Goal: Information Seeking & Learning: Learn about a topic

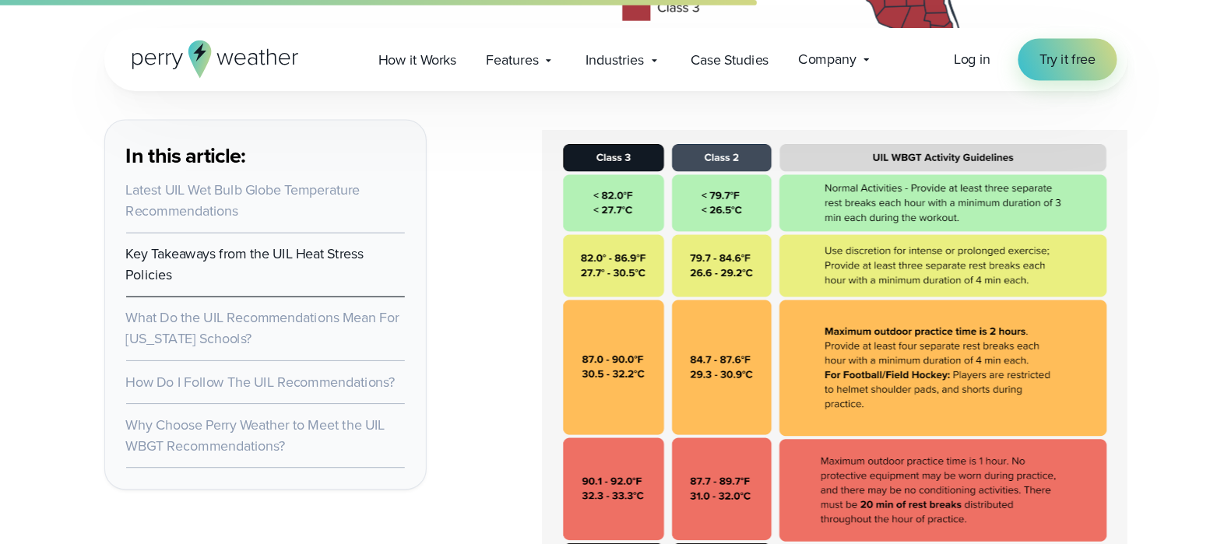
scroll to position [2959, 0]
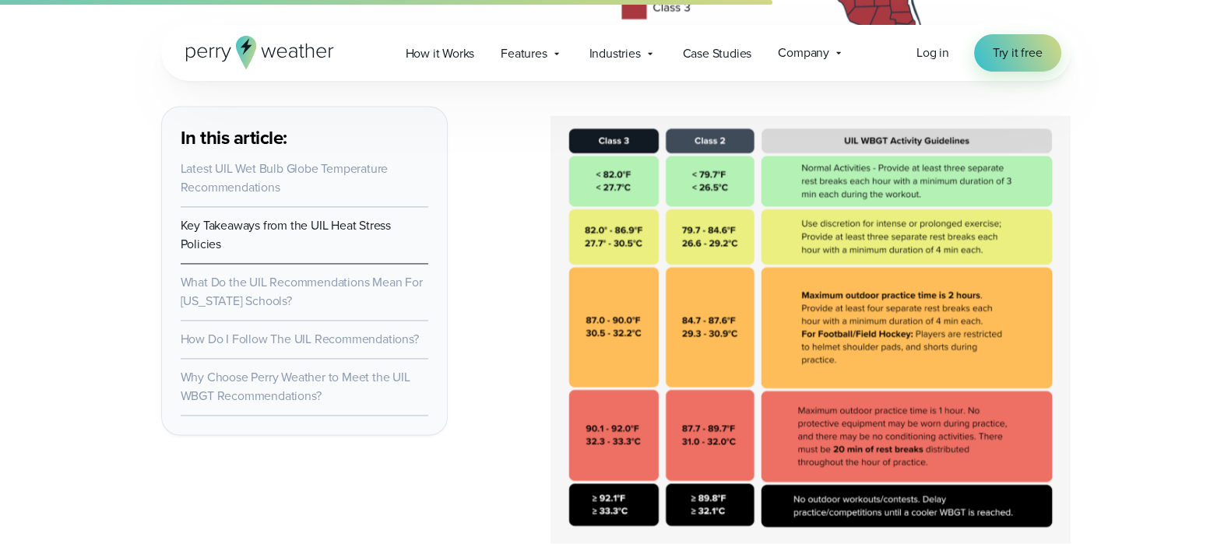
drag, startPoint x: 964, startPoint y: 3, endPoint x: 507, endPoint y: 268, distance: 528.3
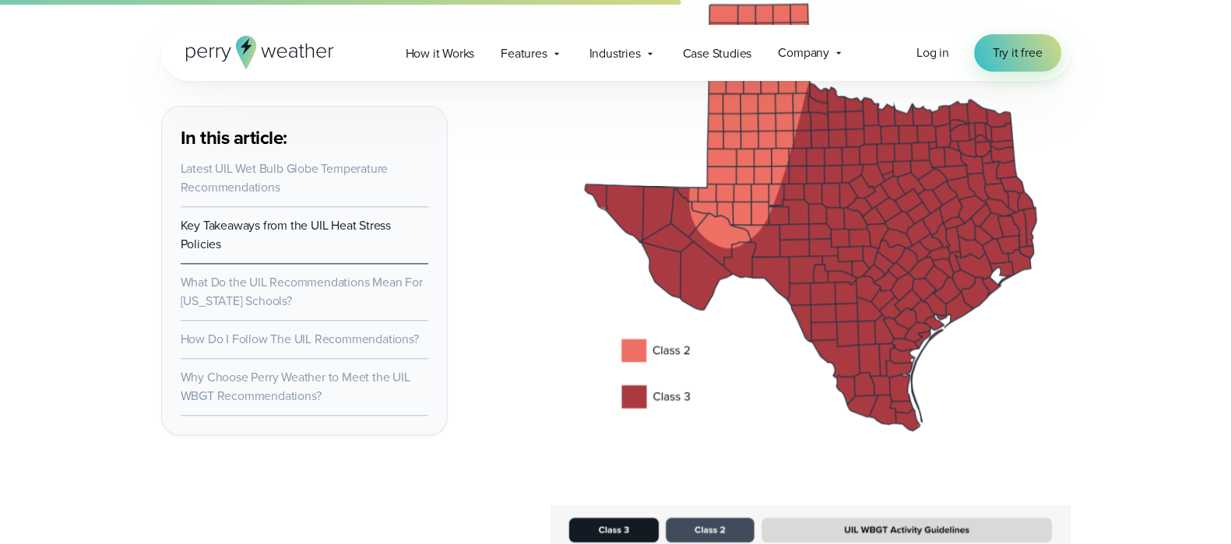
scroll to position [2667, 0]
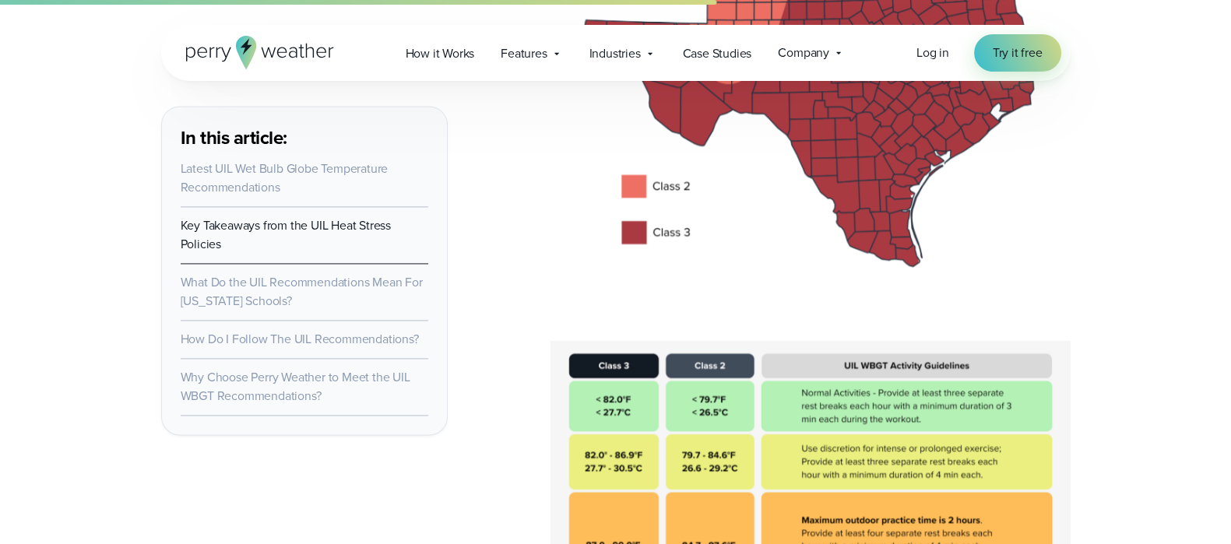
scroll to position [2764, 0]
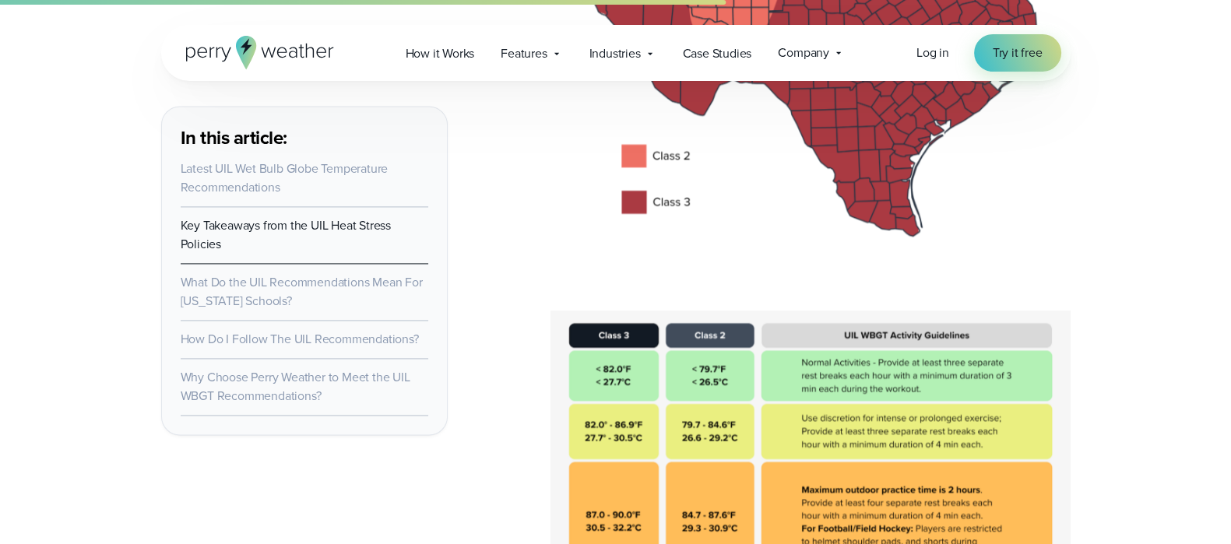
click at [708, 349] on img at bounding box center [811, 525] width 520 height 428
drag, startPoint x: 708, startPoint y: 349, endPoint x: 1044, endPoint y: 266, distance: 345.9
click at [984, 266] on img at bounding box center [811, 40] width 520 height 492
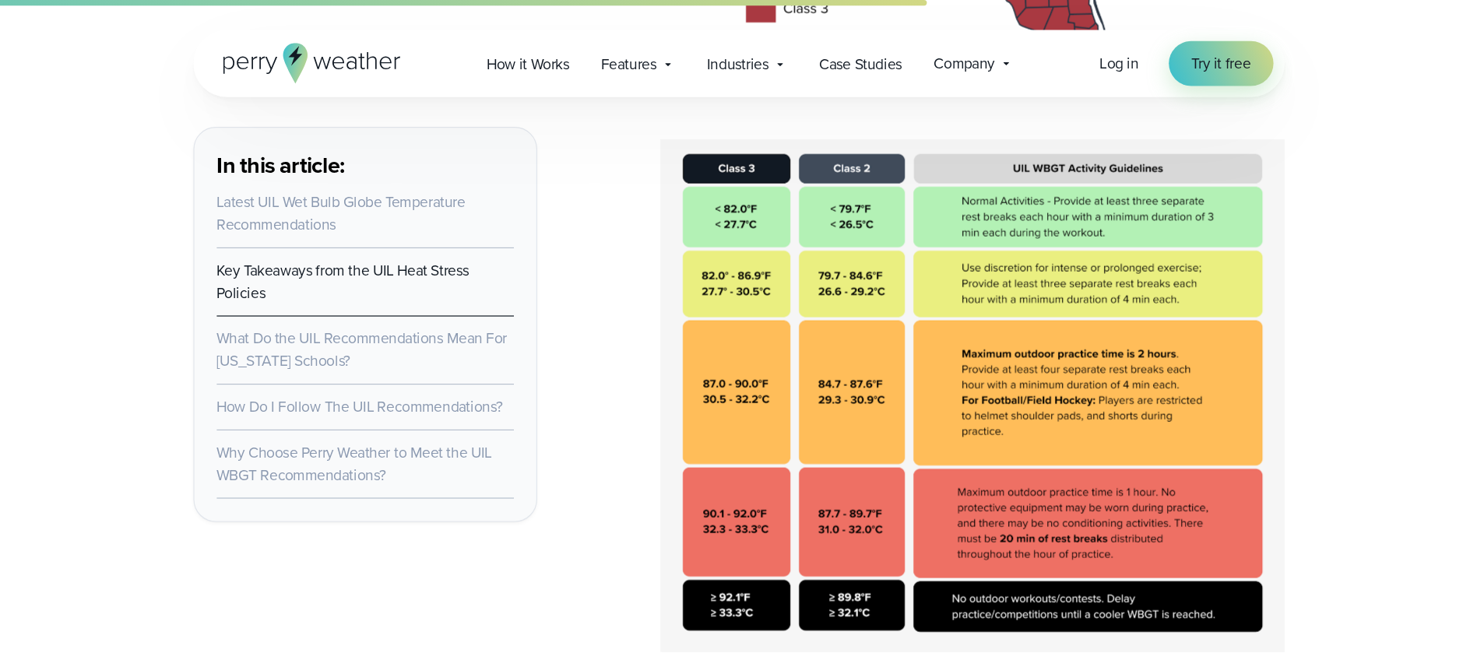
scroll to position [2959, 0]
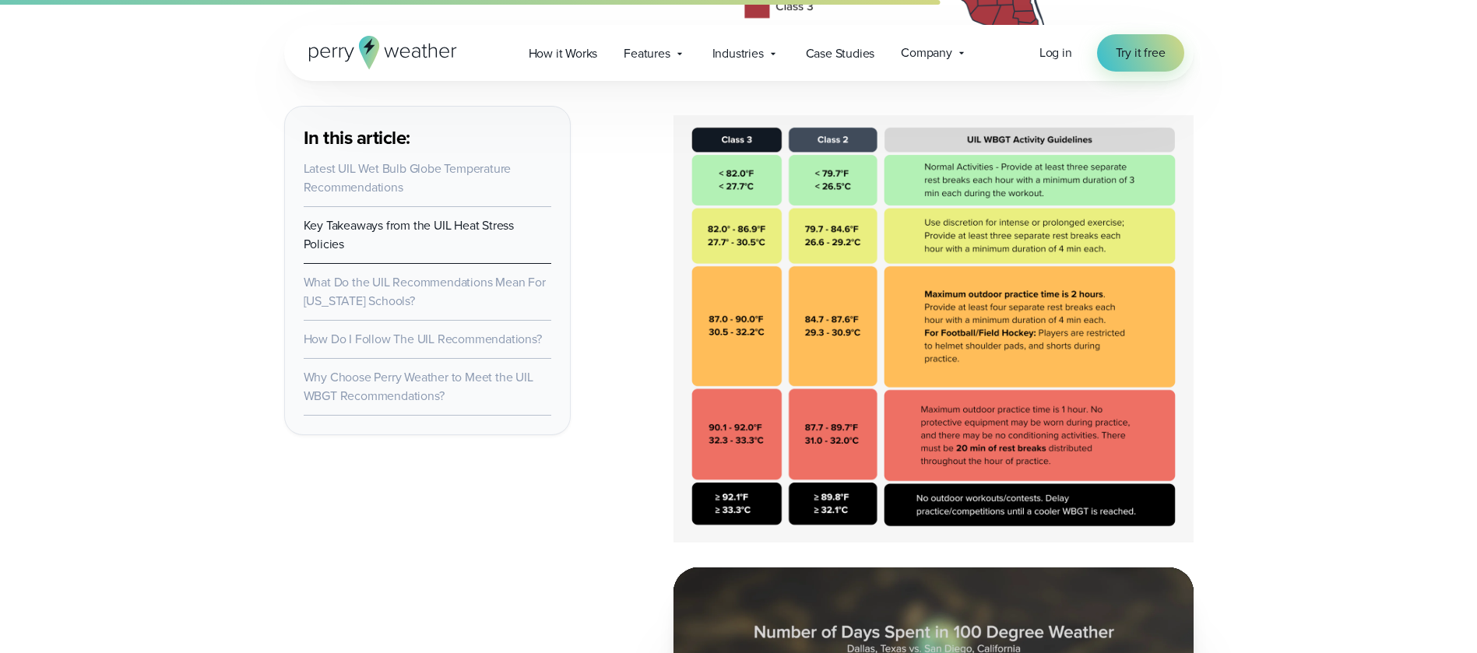
drag, startPoint x: 1095, startPoint y: 0, endPoint x: 615, endPoint y: 483, distance: 680.7
drag, startPoint x: 1228, startPoint y: 217, endPoint x: 1231, endPoint y: 206, distance: 10.6
